Goal: Information Seeking & Learning: Check status

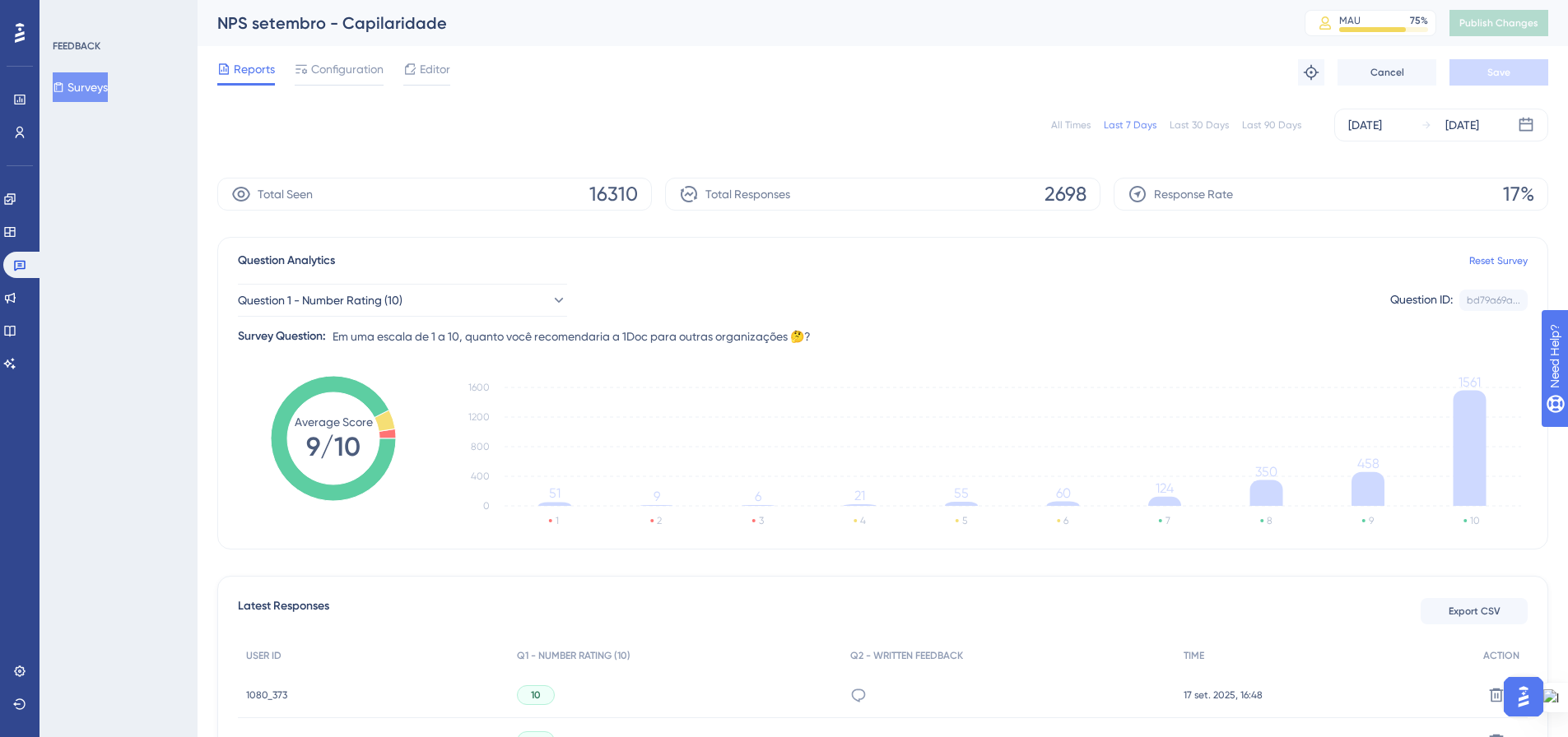
click at [100, 87] on button "Surveys" at bounding box center [80, 87] width 55 height 29
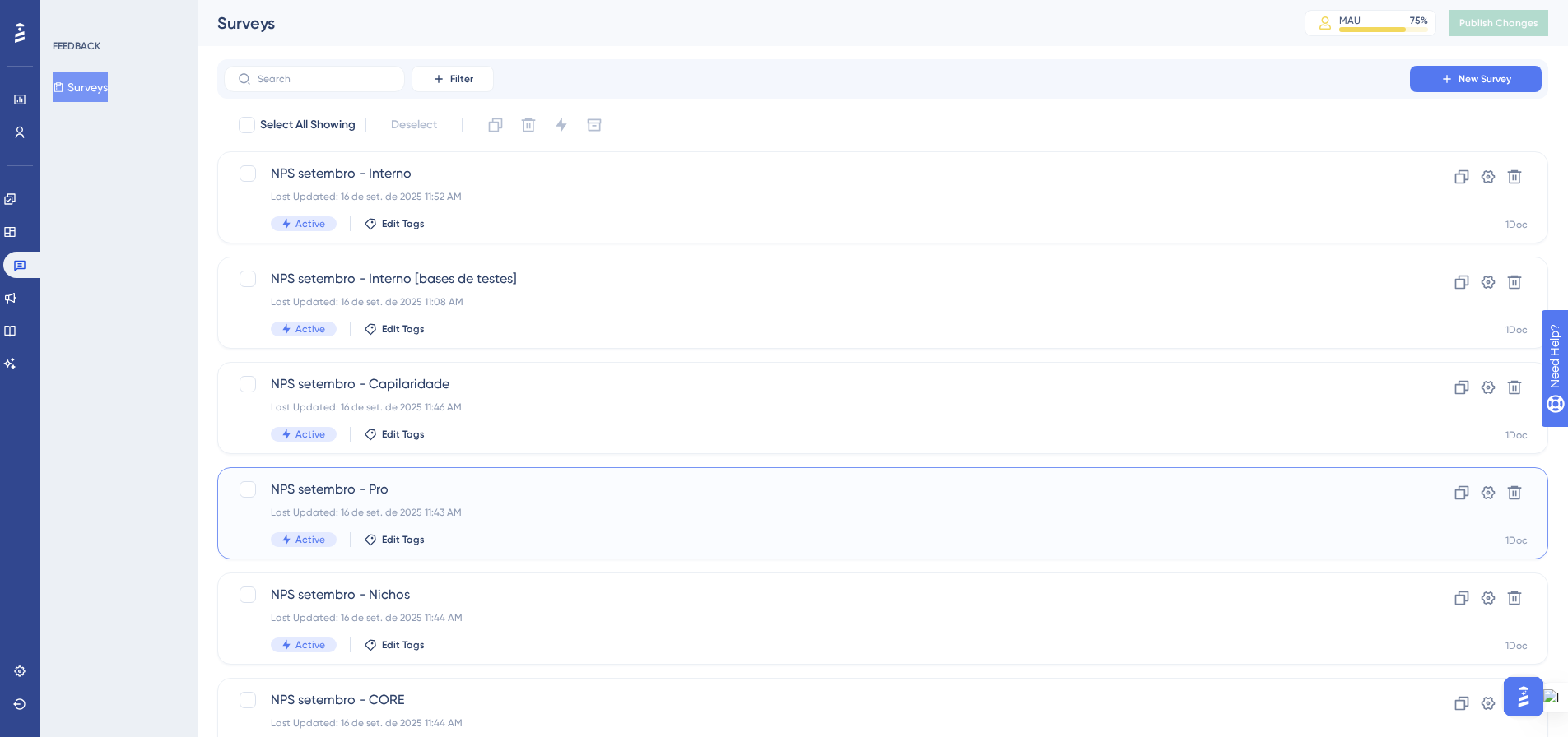
click at [639, 494] on span "NPS setembro - Pro" at bounding box center [816, 490] width 1092 height 20
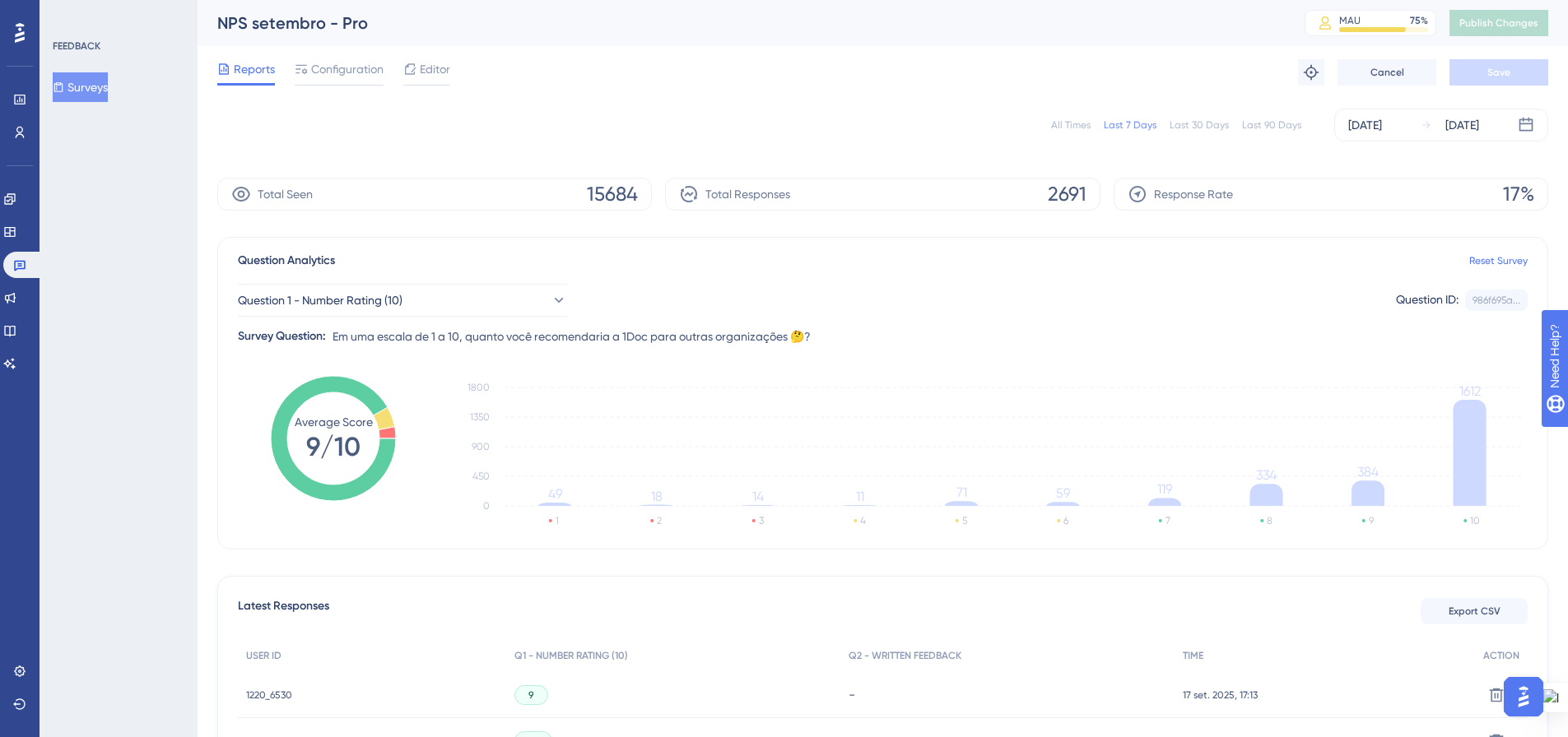
drag, startPoint x: 71, startPoint y: 89, endPoint x: 80, endPoint y: 113, distance: 25.6
click at [64, 89] on icon at bounding box center [59, 87] width 12 height 12
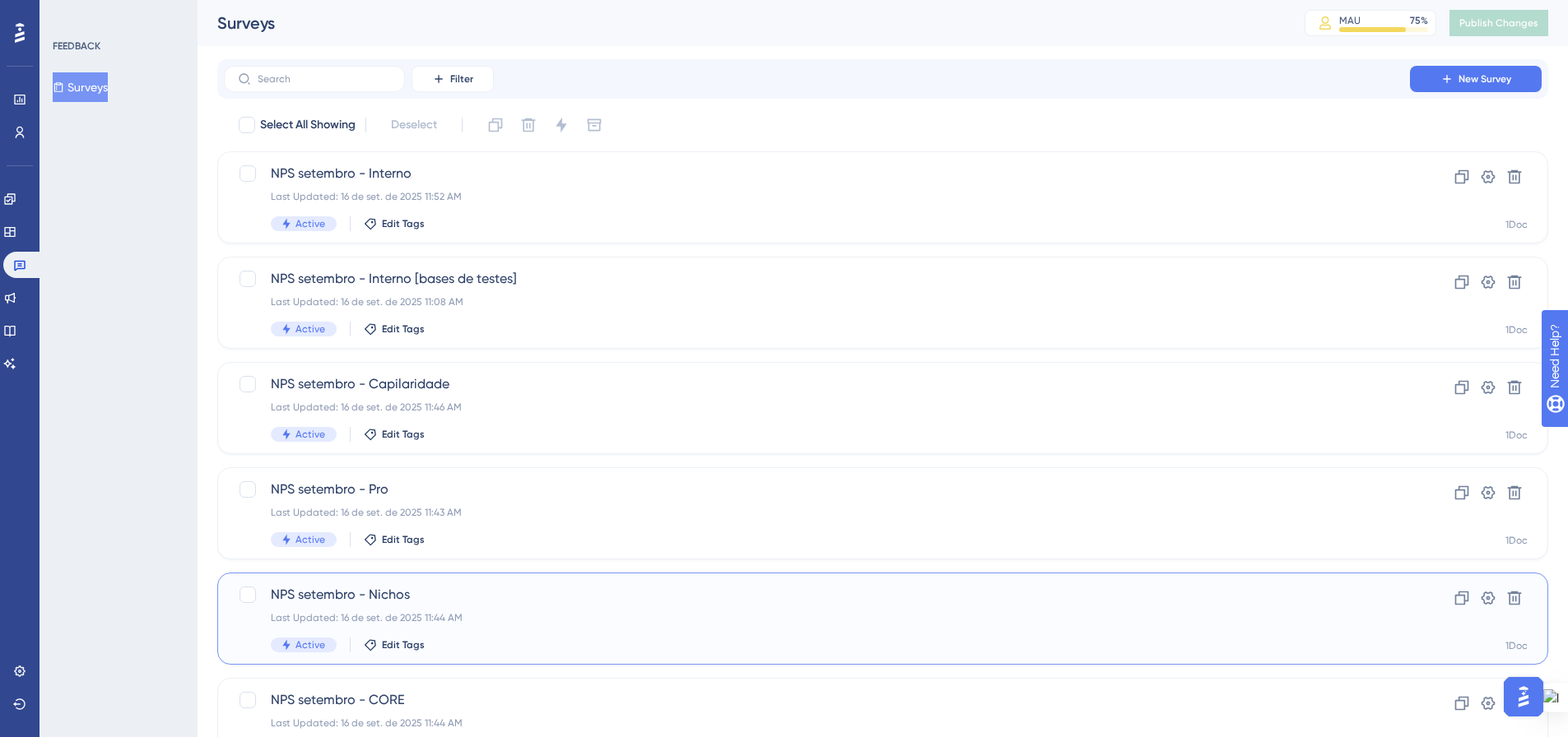
click at [485, 597] on span "NPS setembro - Nichos" at bounding box center [816, 595] width 1092 height 20
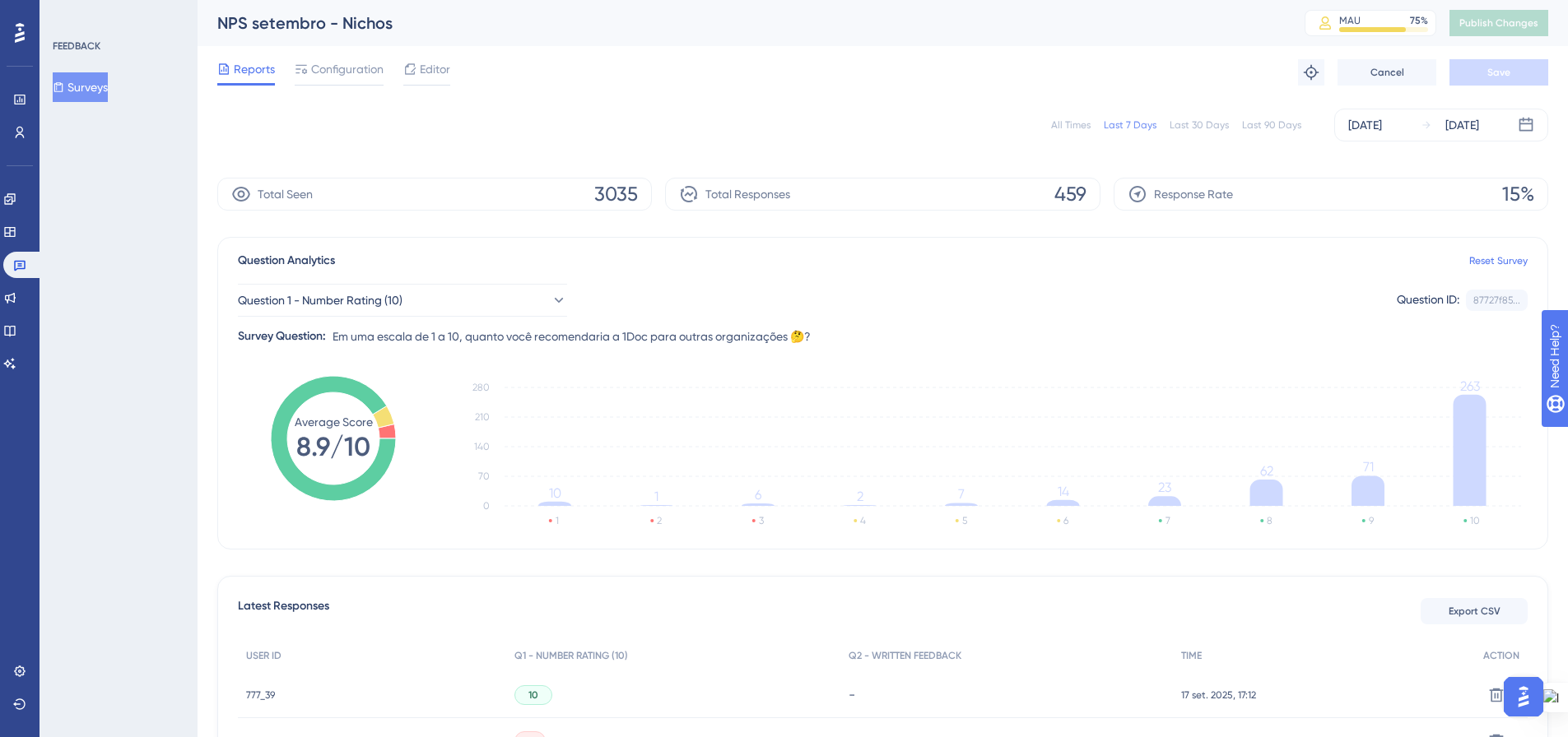
click at [93, 81] on button "Surveys" at bounding box center [80, 87] width 55 height 29
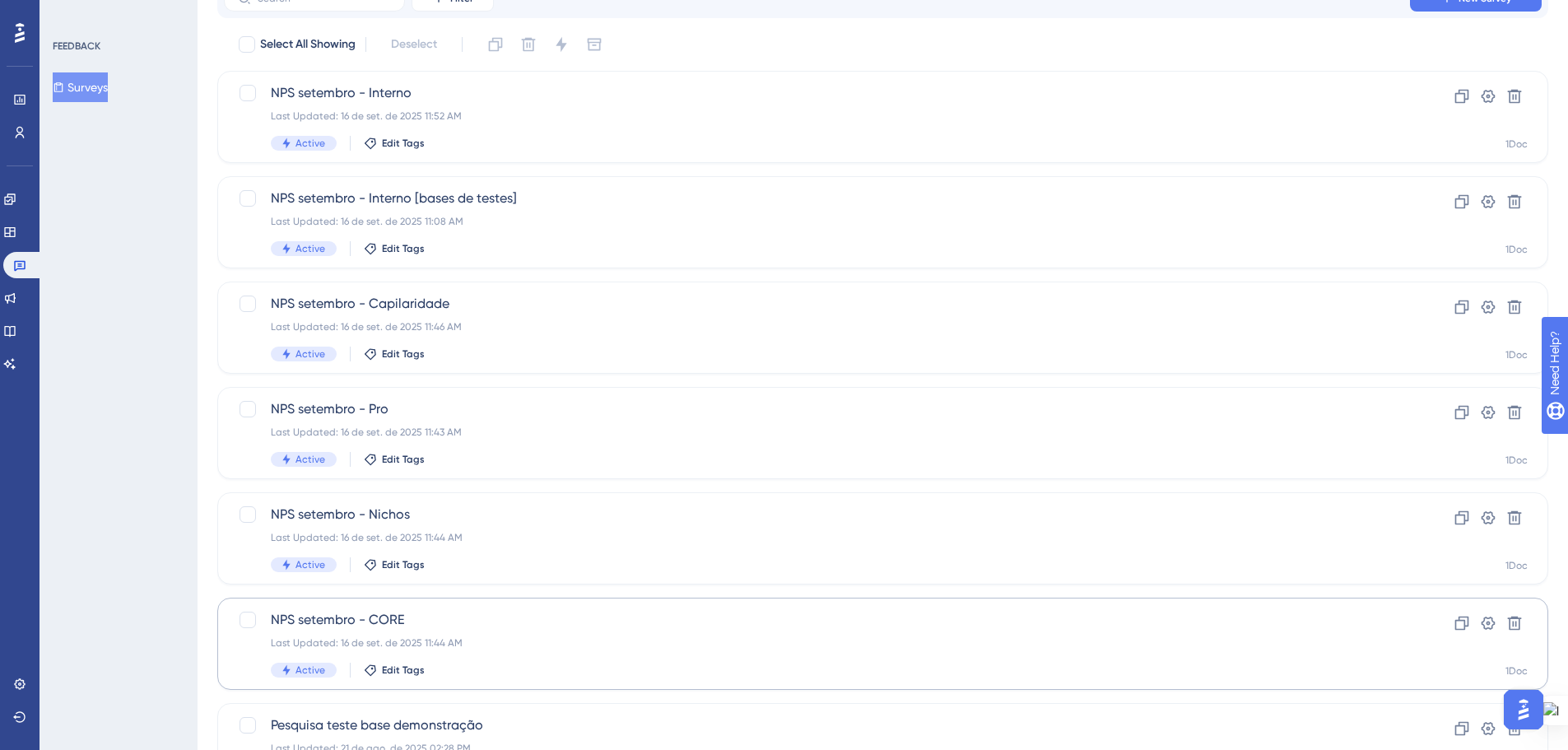
scroll to position [82, 0]
click at [460, 633] on div "NPS setembro - CORE Last Updated: 16 de set. de 2025 11:44 AM Active Edit Tags" at bounding box center [816, 642] width 1092 height 68
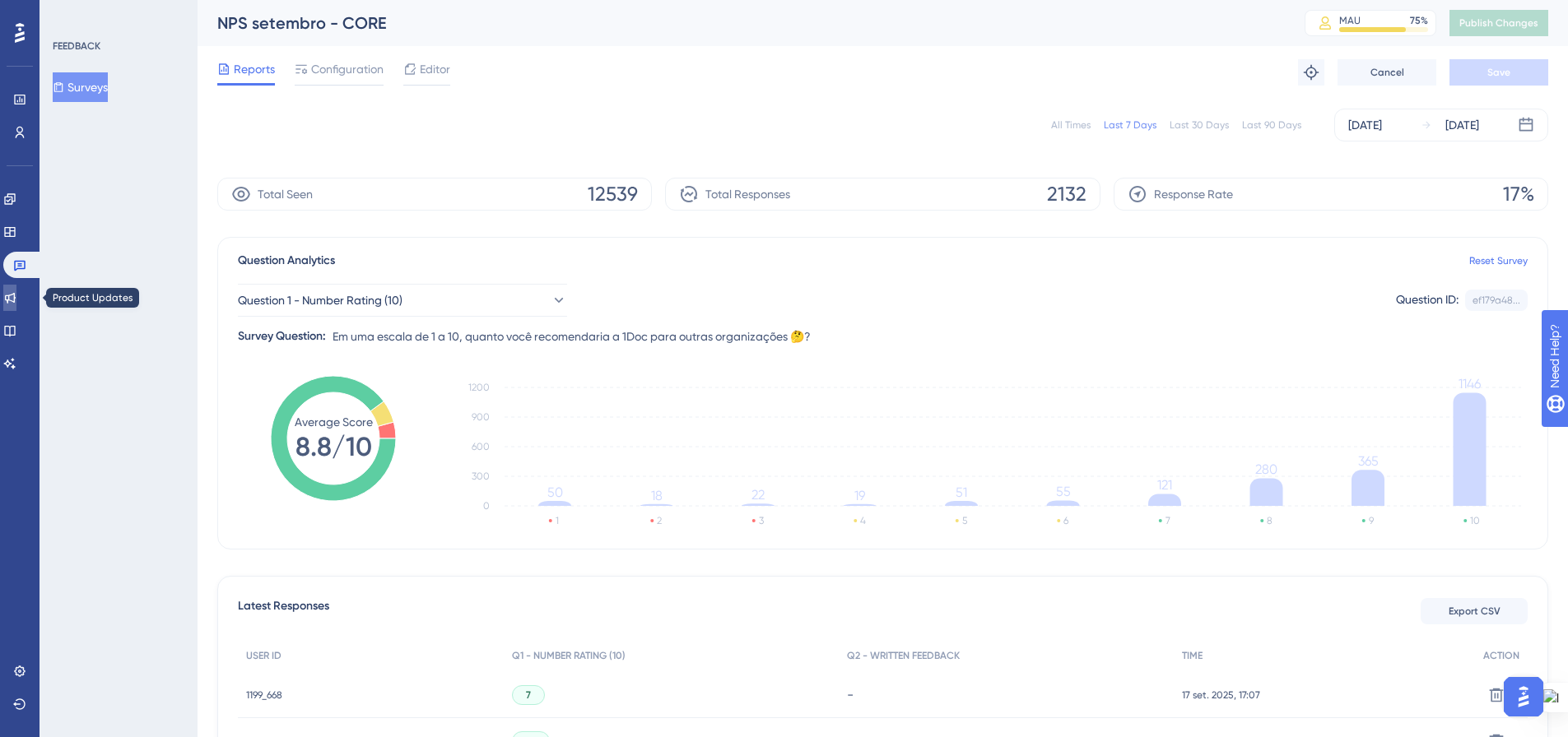
drag, startPoint x: 31, startPoint y: 292, endPoint x: 4, endPoint y: 270, distance: 34.8
click at [17, 292] on link at bounding box center [9, 298] width 13 height 26
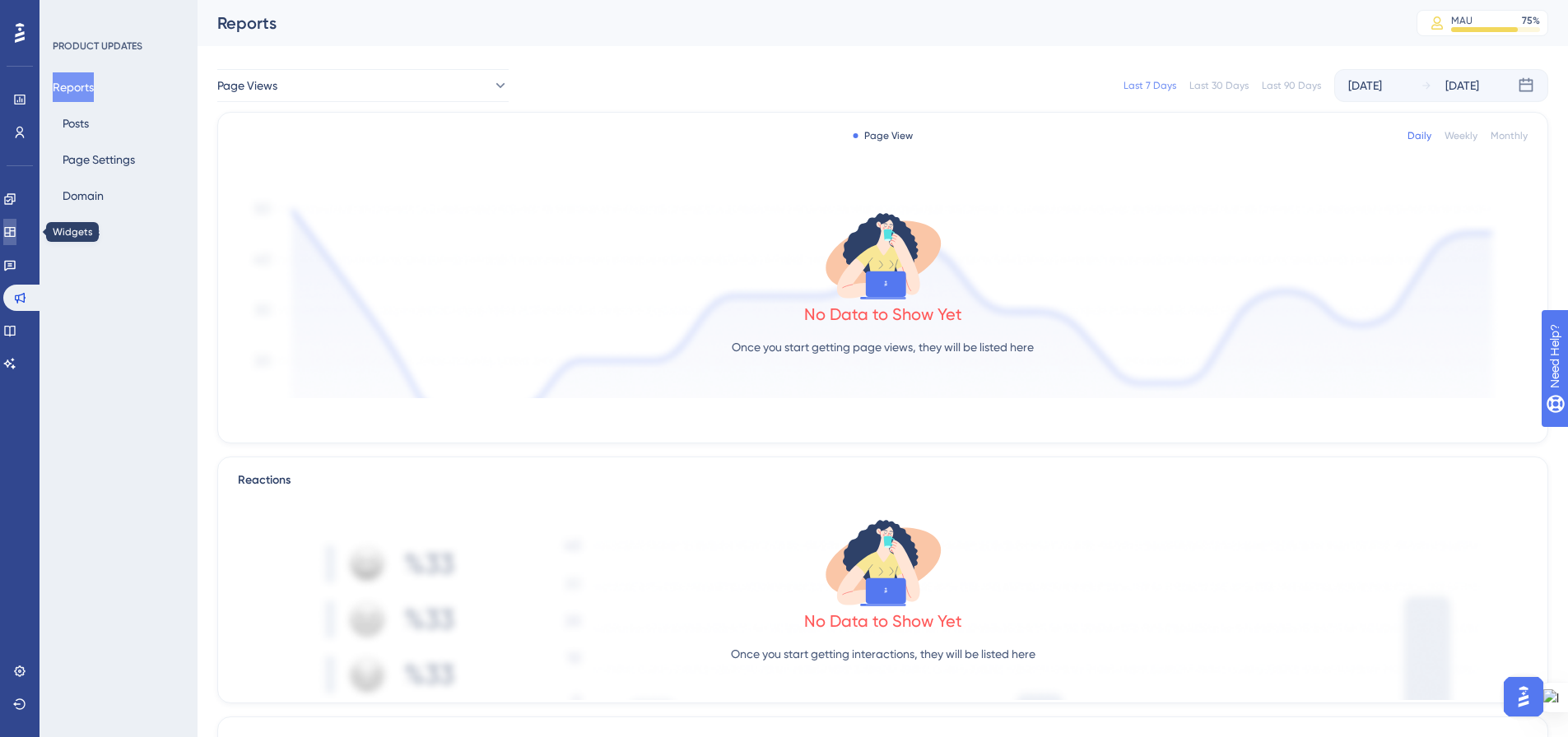
click at [8, 229] on link at bounding box center [9, 231] width 13 height 26
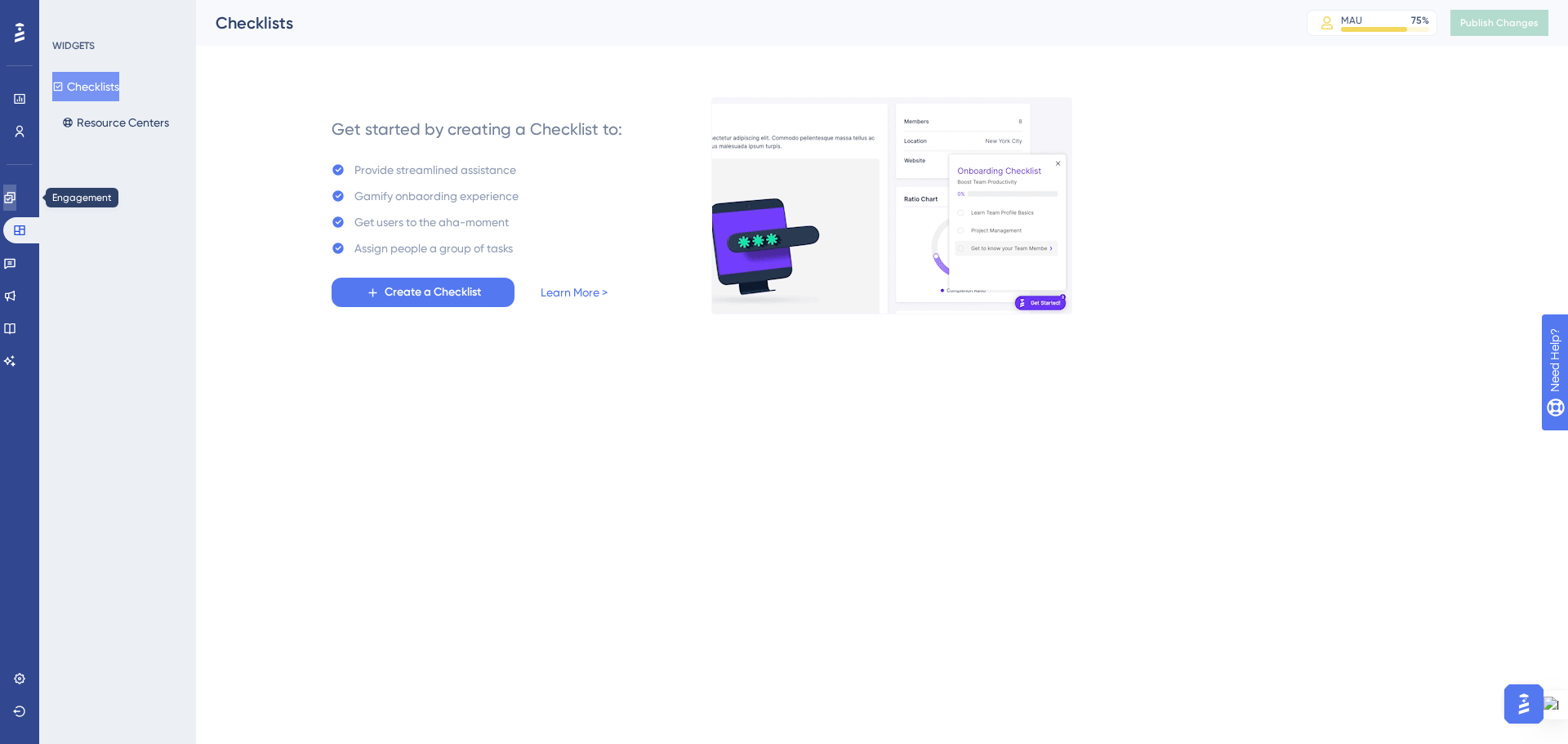
click at [11, 195] on link at bounding box center [9, 197] width 13 height 26
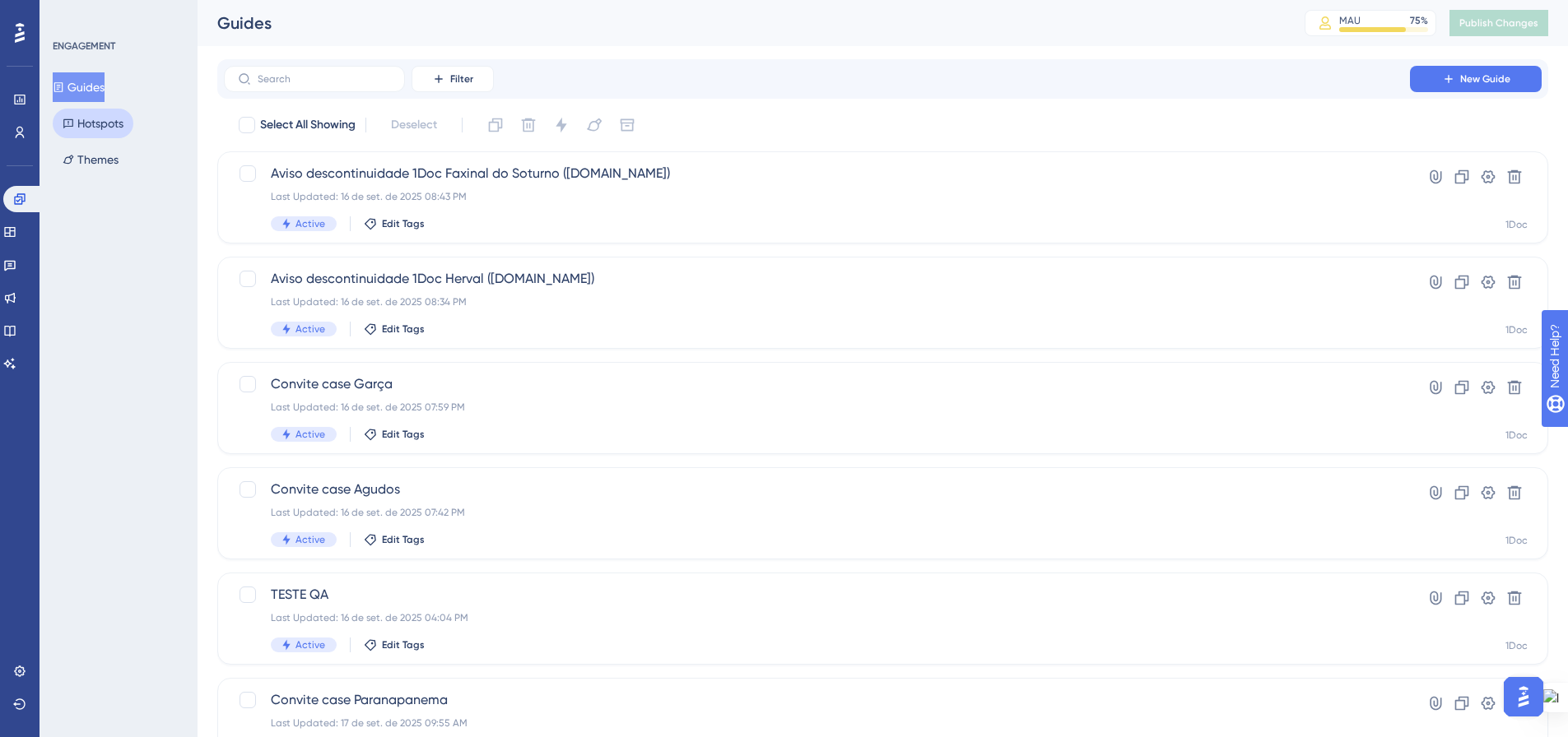
click at [78, 125] on button "Hotspots" at bounding box center [93, 123] width 80 height 29
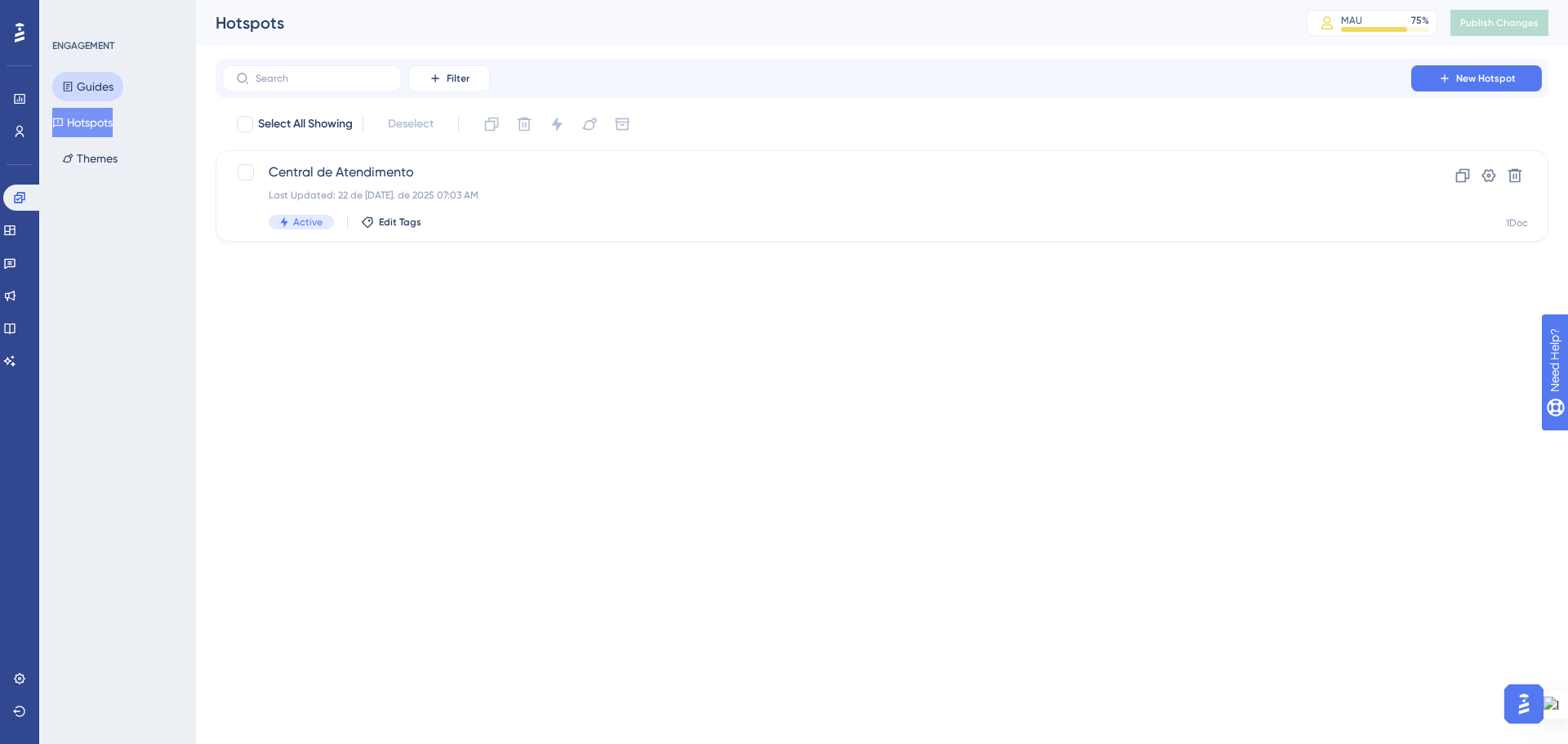
click at [89, 89] on button "Guides" at bounding box center [88, 87] width 71 height 29
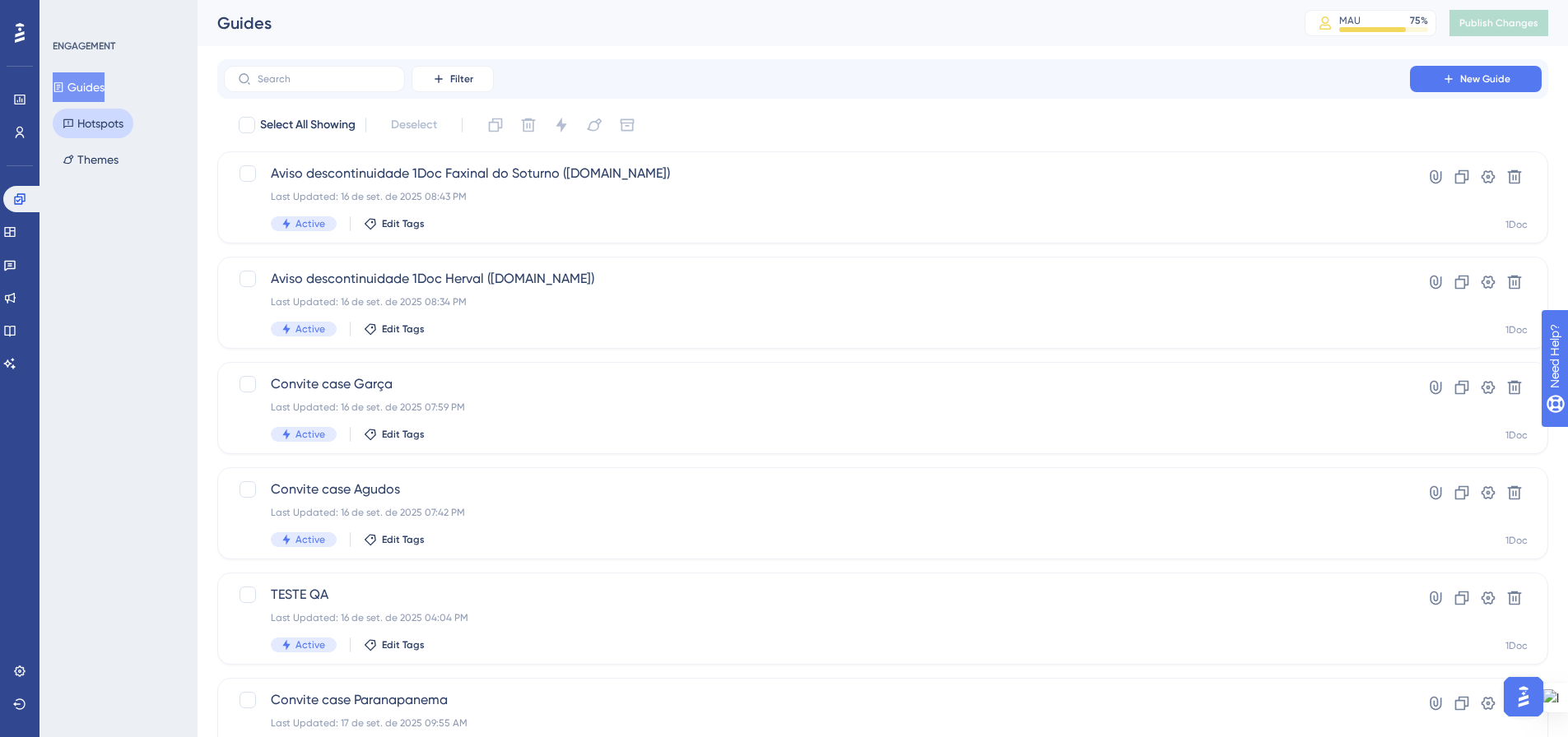
click at [95, 123] on button "Hotspots" at bounding box center [93, 123] width 80 height 29
